Goal: Information Seeking & Learning: Understand process/instructions

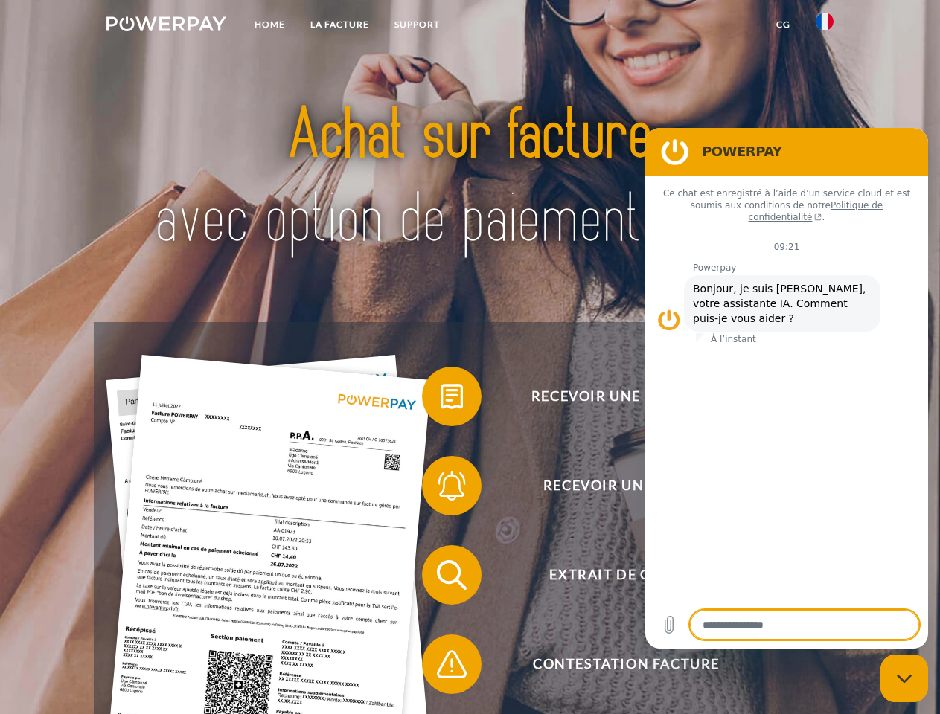
click at [166, 26] on img at bounding box center [166, 23] width 120 height 15
click at [824, 26] on img at bounding box center [824, 22] width 18 height 18
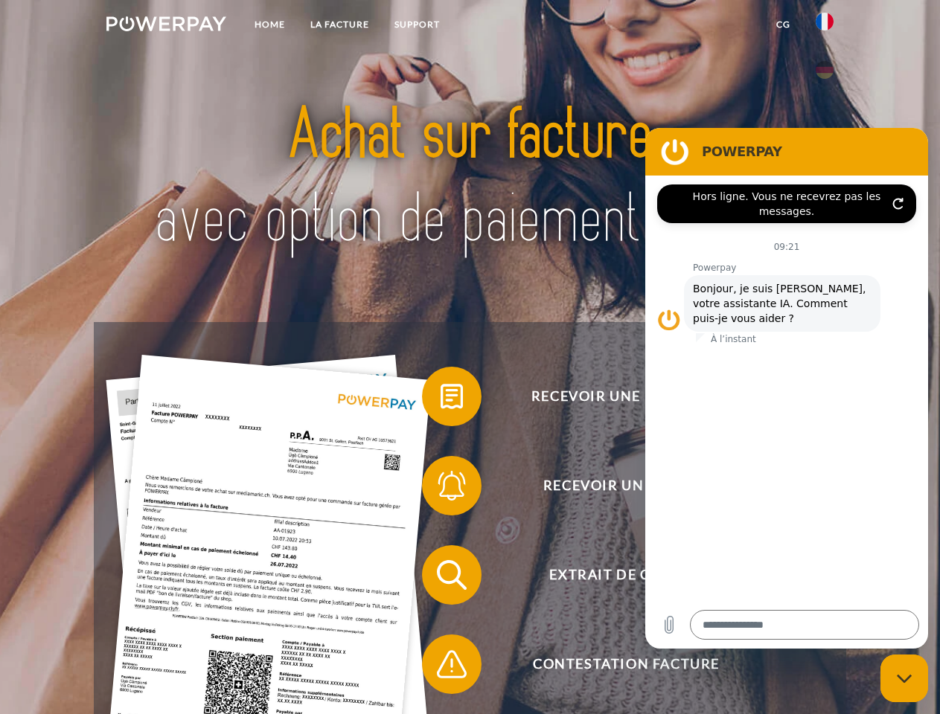
click at [783, 25] on link "CG" at bounding box center [782, 24] width 39 height 27
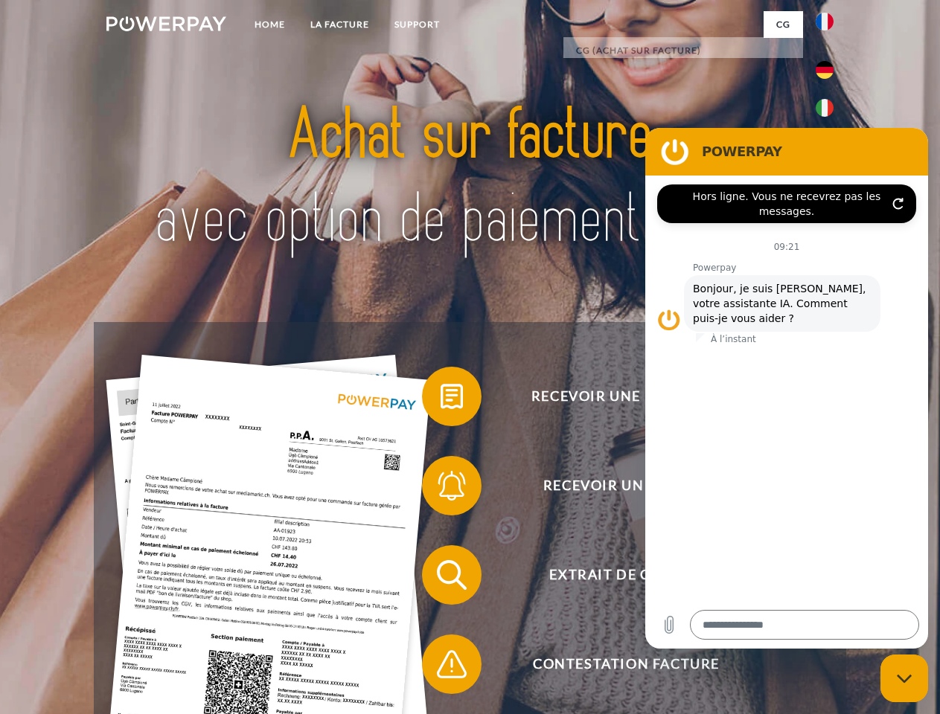
click at [440, 399] on span at bounding box center [429, 396] width 74 height 74
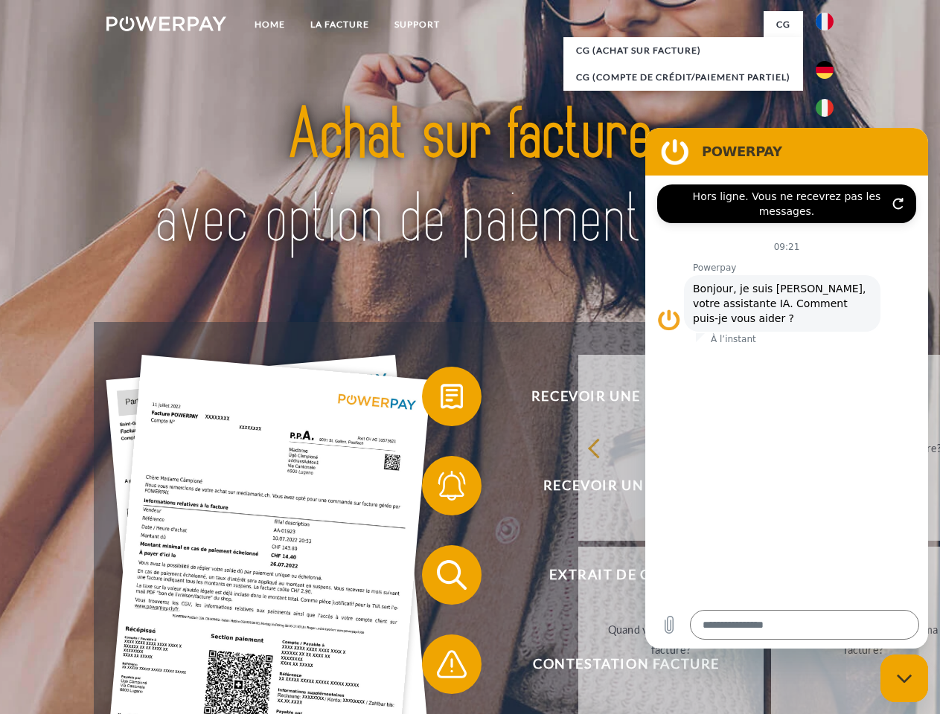
click at [440, 489] on div "Recevoir une facture ? Recevoir un rappel? Extrait de compte retour" at bounding box center [469, 619] width 751 height 595
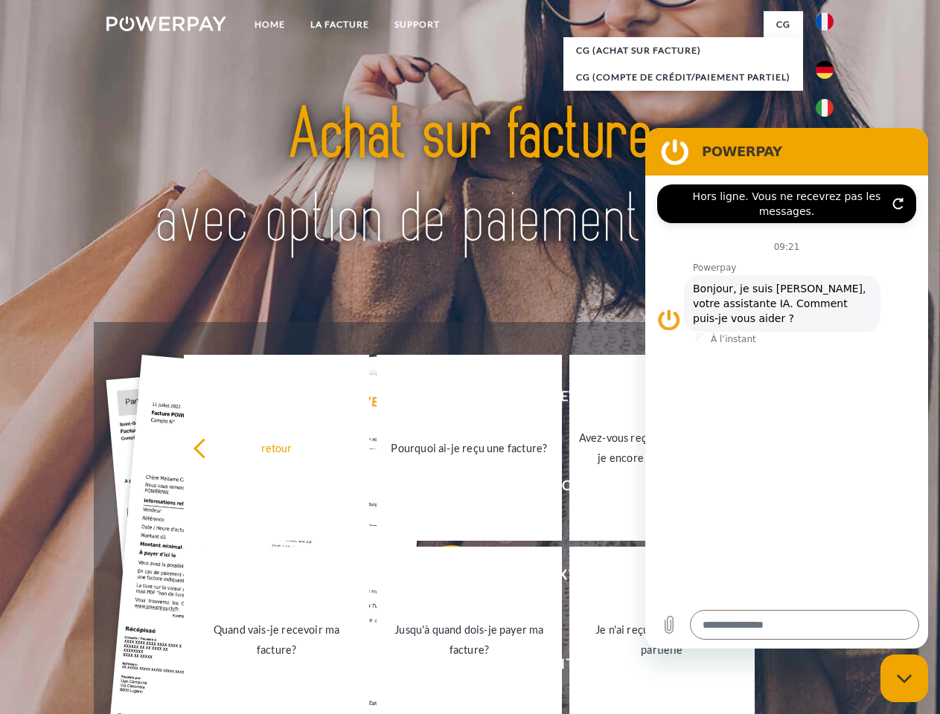
click at [440, 578] on link "Jusqu'à quand dois-je payer ma facture?" at bounding box center [468, 640] width 185 height 186
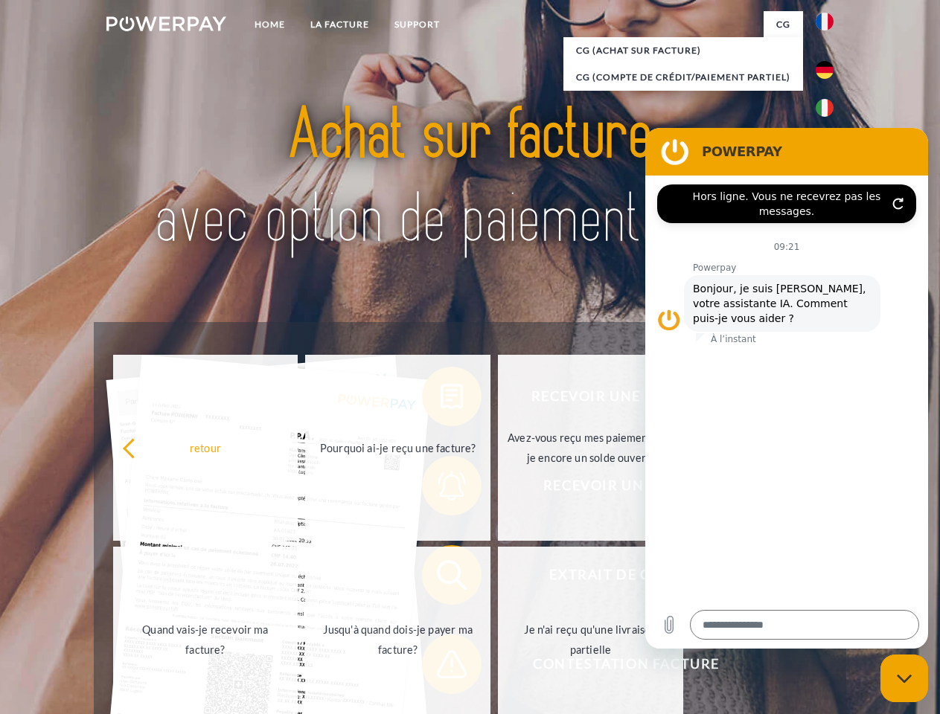
click at [440, 667] on span at bounding box center [429, 664] width 74 height 74
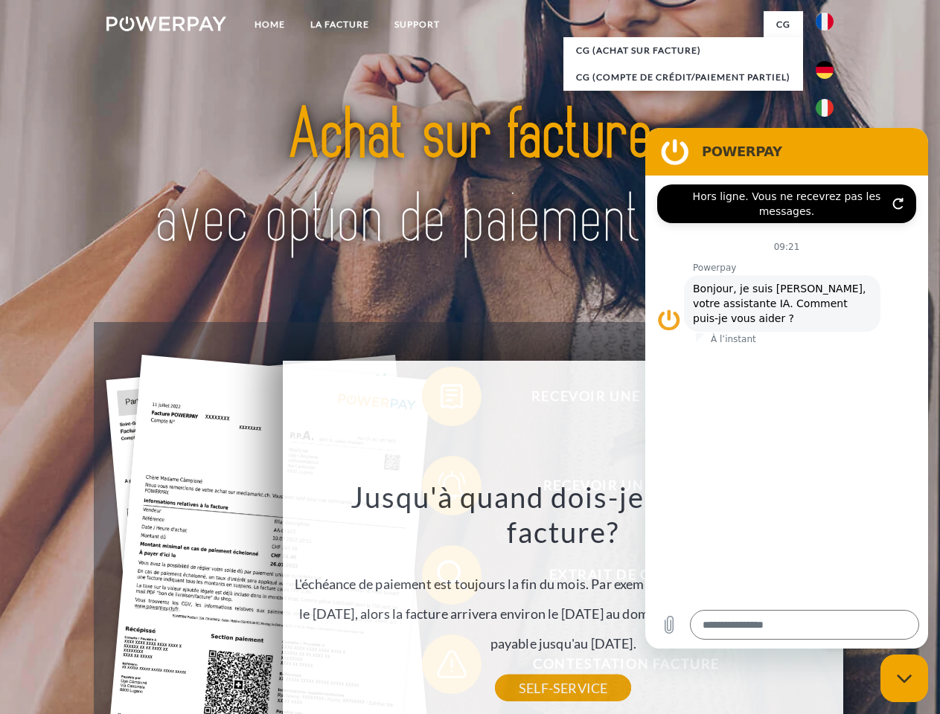
click at [904, 678] on icon "Fermer la fenêtre de messagerie" at bounding box center [904, 679] width 16 height 10
type textarea "*"
